Goal: Task Accomplishment & Management: Manage account settings

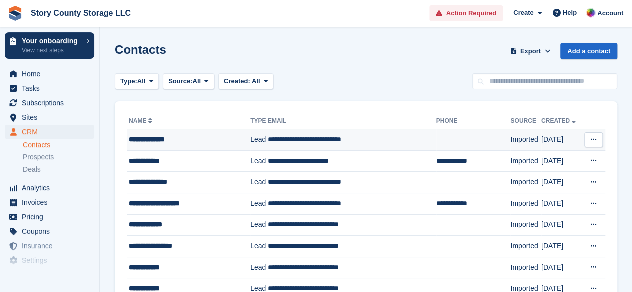
click at [587, 137] on button at bounding box center [593, 139] width 18 height 15
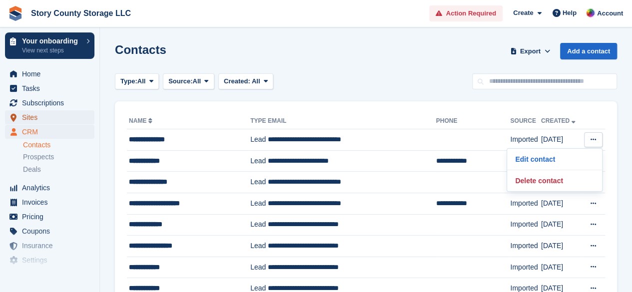
click at [33, 120] on span "Sites" at bounding box center [52, 117] width 60 height 14
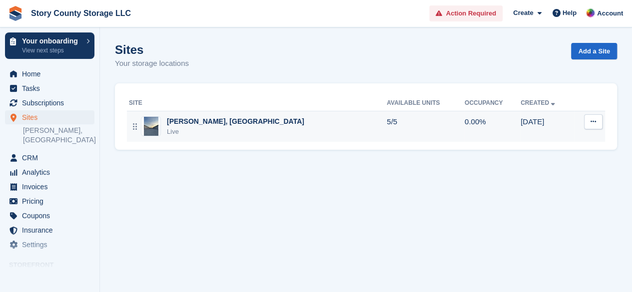
click at [590, 123] on icon at bounding box center [592, 121] width 5 height 6
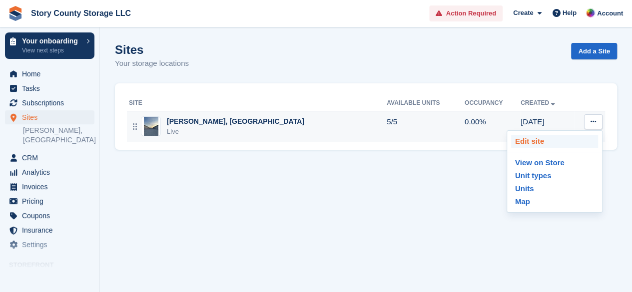
click at [534, 140] on p "Edit site" at bounding box center [554, 141] width 87 height 13
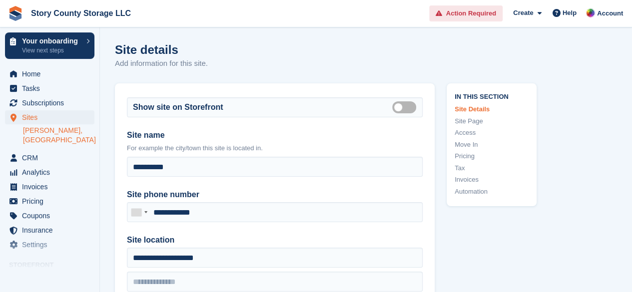
click at [473, 15] on span "Action Required" at bounding box center [471, 13] width 50 height 10
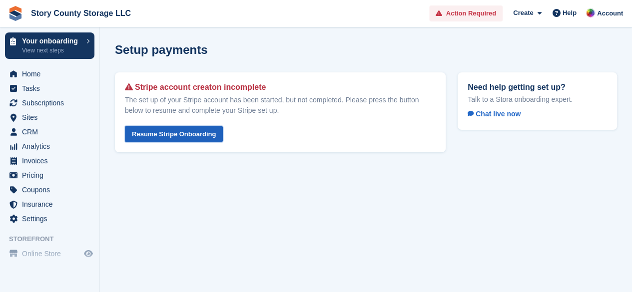
click at [164, 136] on link "Resume Stripe Onboarding" at bounding box center [174, 134] width 98 height 16
